Goal: Information Seeking & Learning: Learn about a topic

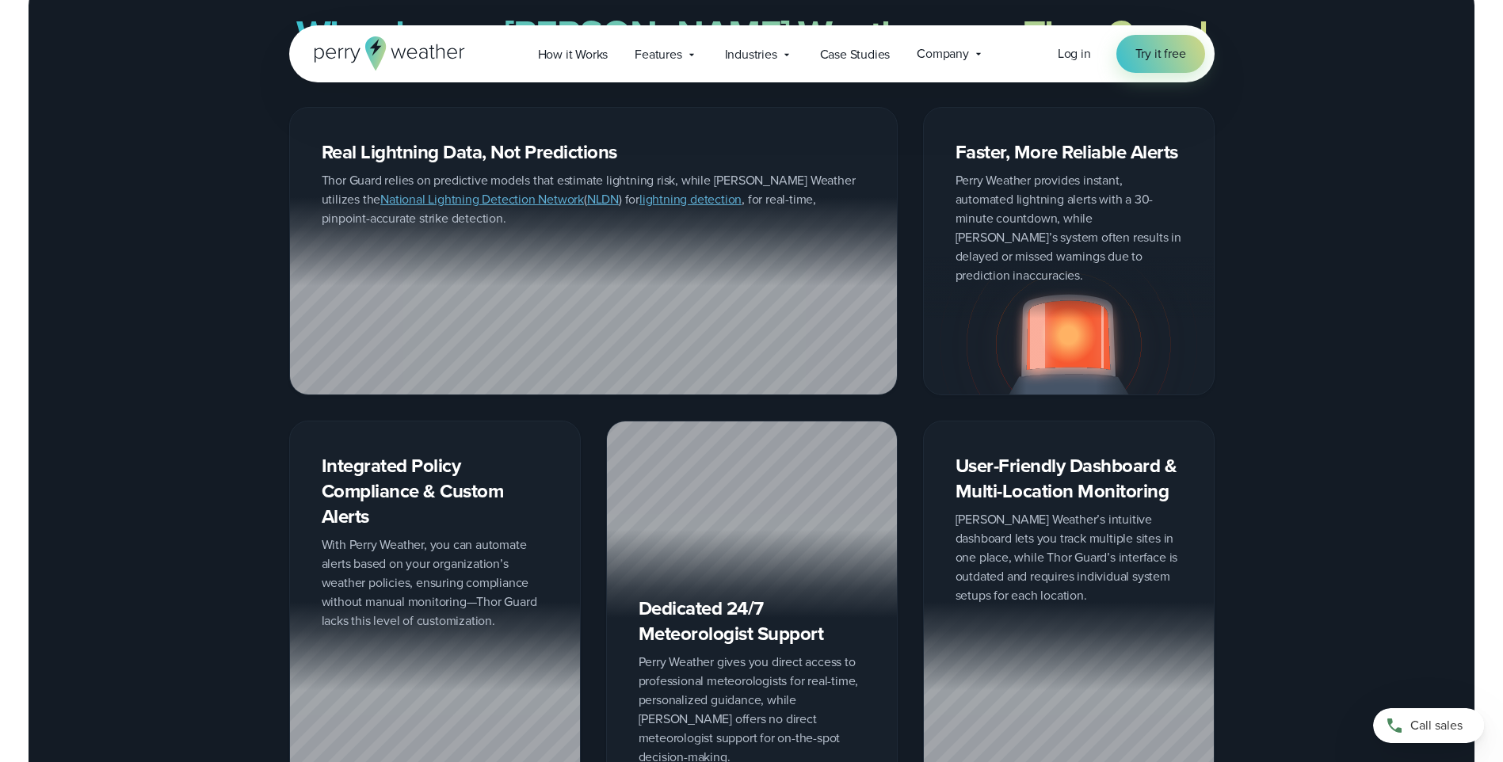
scroll to position [2535, 0]
